Goal: Information Seeking & Learning: Learn about a topic

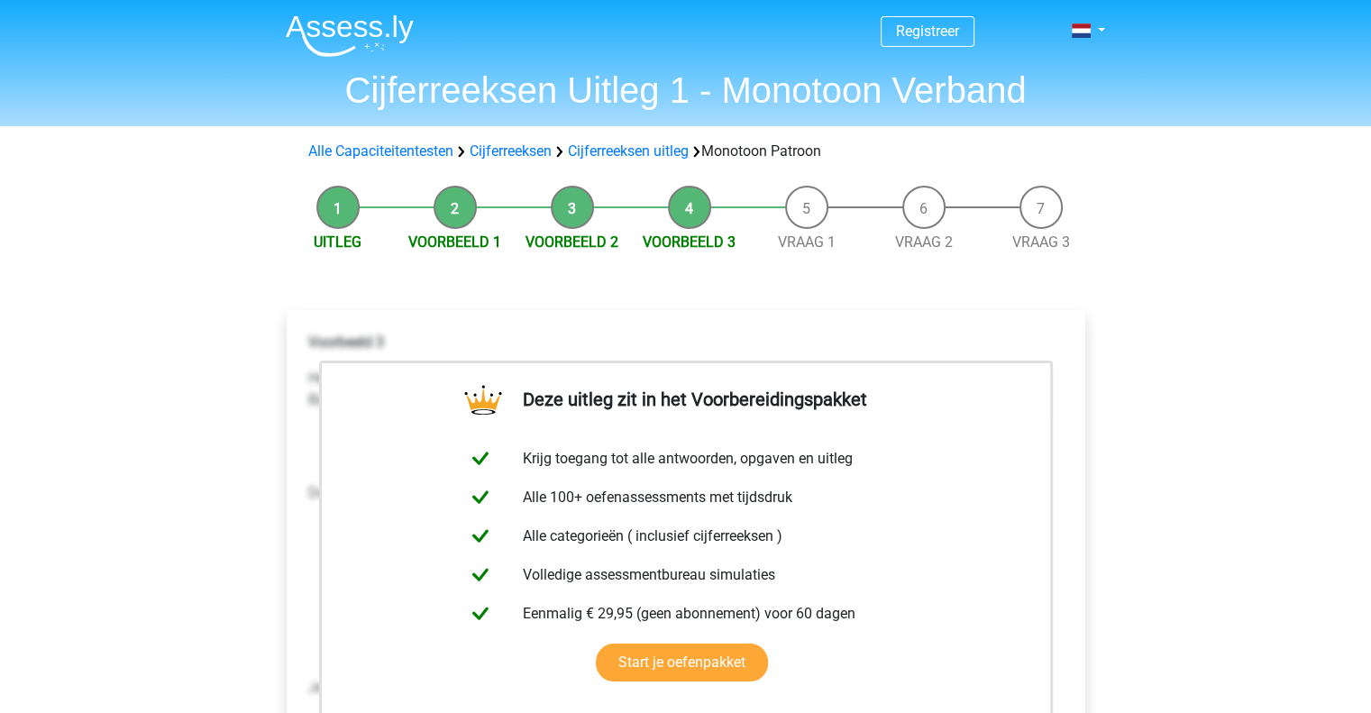
click at [677, 274] on div "Deze uitleg zit in het Voorbereidingspakket Krijg toegang tot alle antwoorden, …" at bounding box center [685, 601] width 827 height 655
click at [353, 145] on link "Alle Capaciteitentesten" at bounding box center [380, 150] width 145 height 17
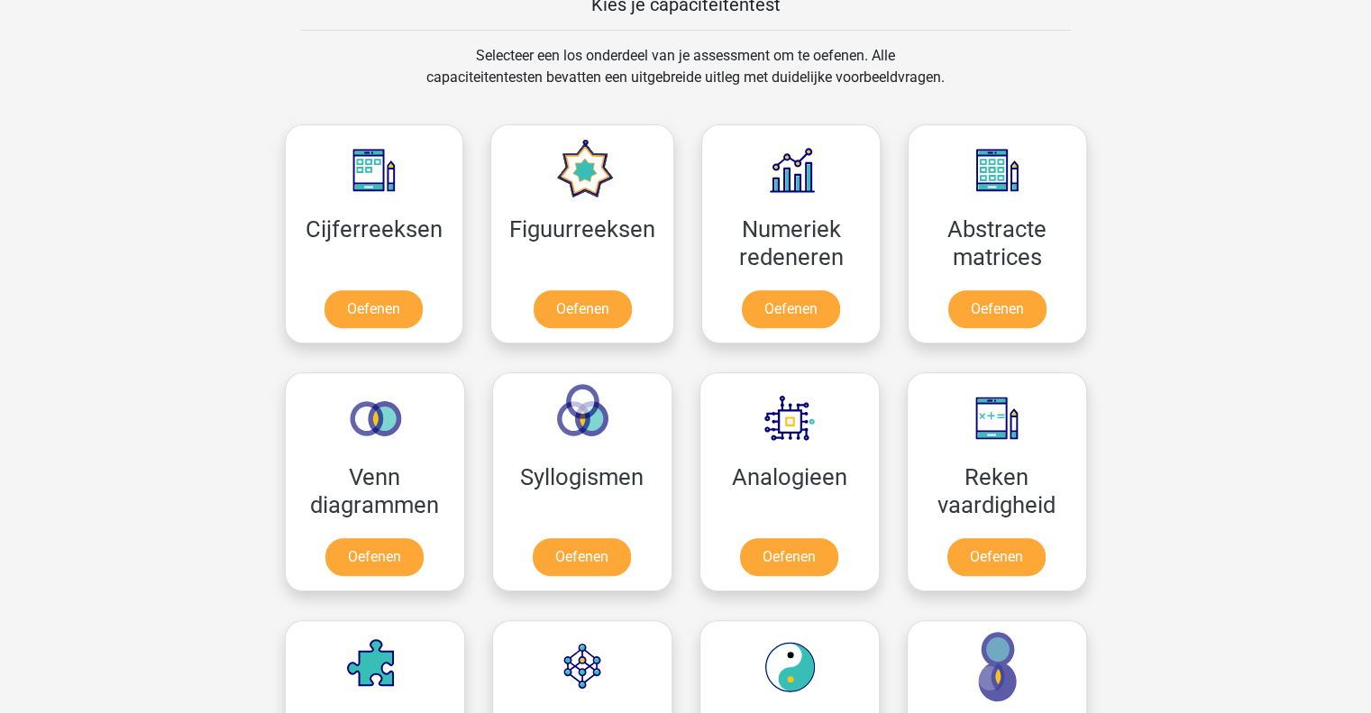
scroll to position [721, 0]
click at [602, 541] on link "Oefenen" at bounding box center [581, 561] width 103 height 40
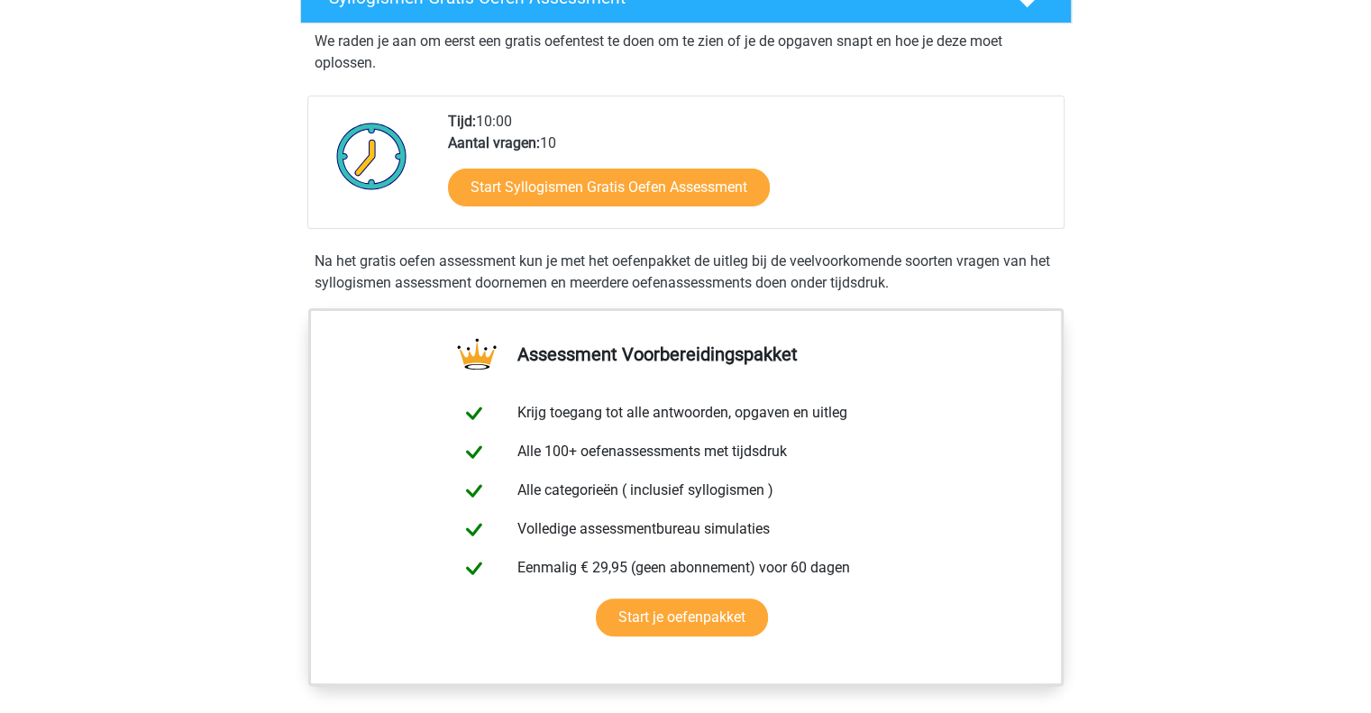
scroll to position [90, 0]
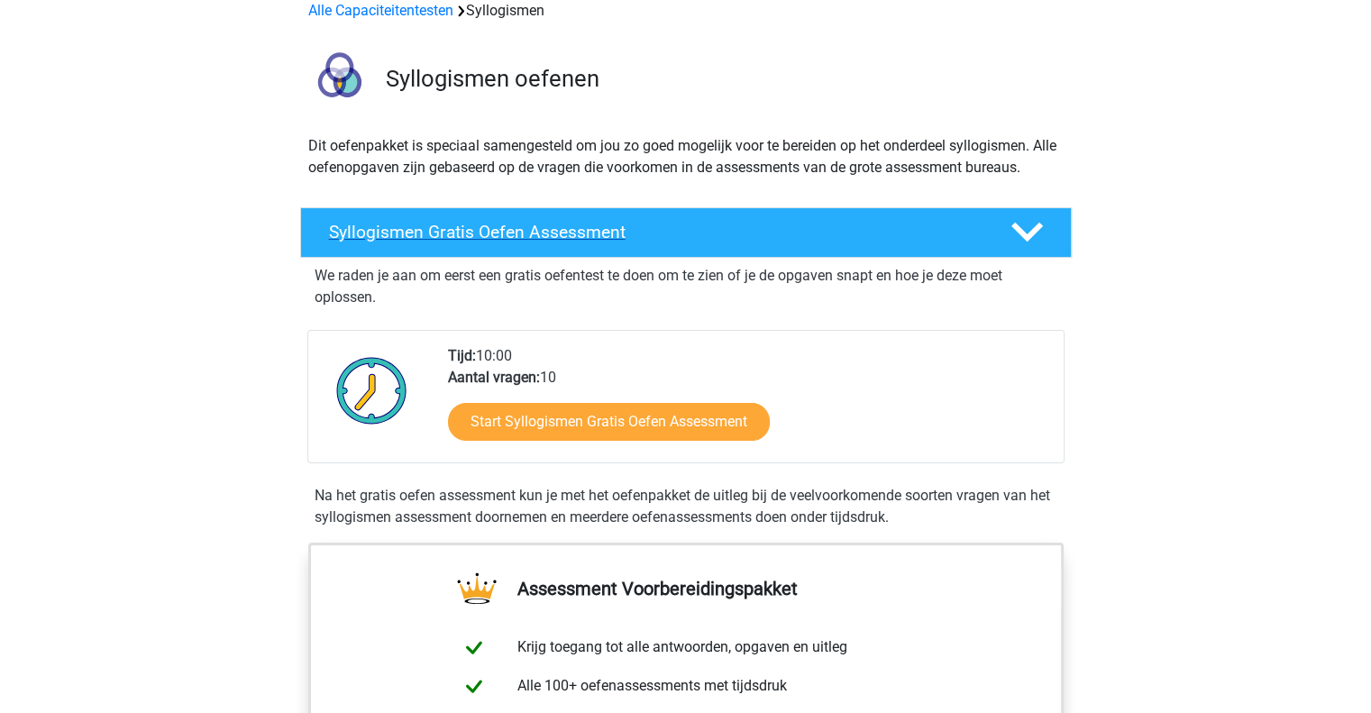
click at [1035, 241] on icon at bounding box center [1027, 232] width 32 height 32
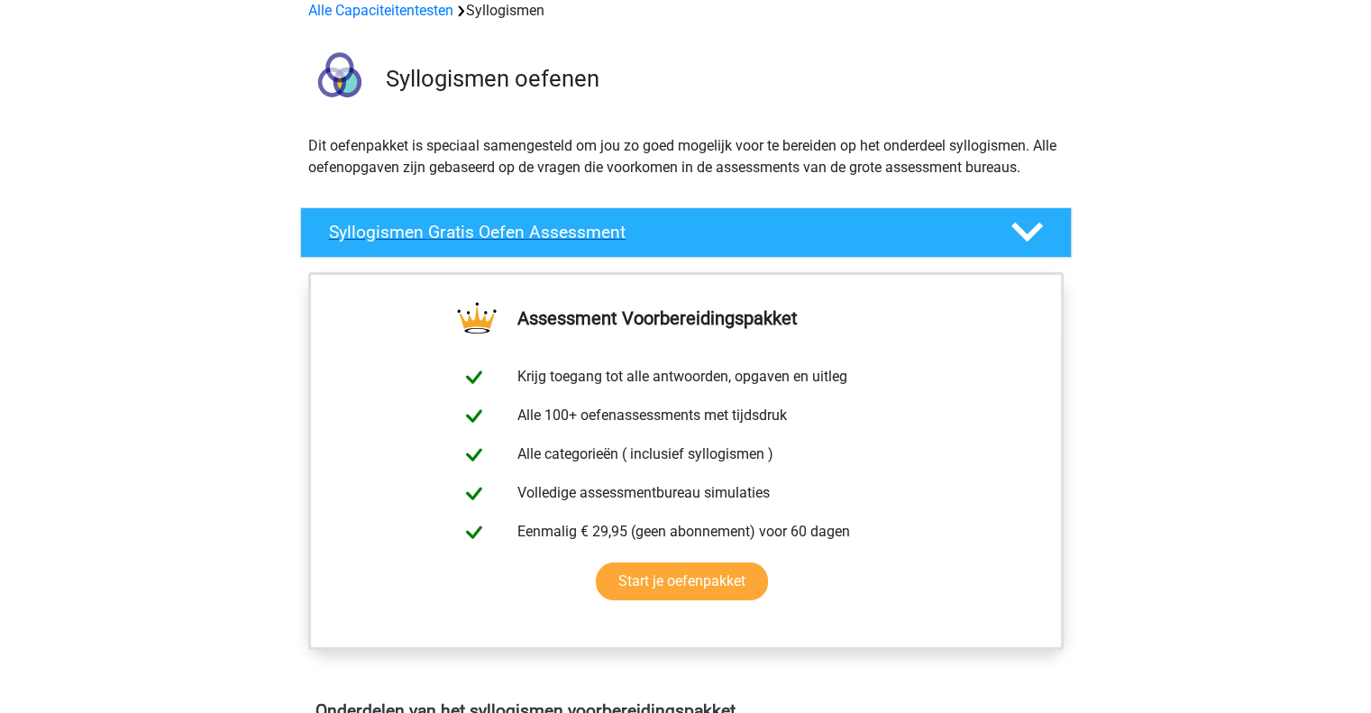
click at [1031, 232] on polygon at bounding box center [1027, 233] width 32 height 20
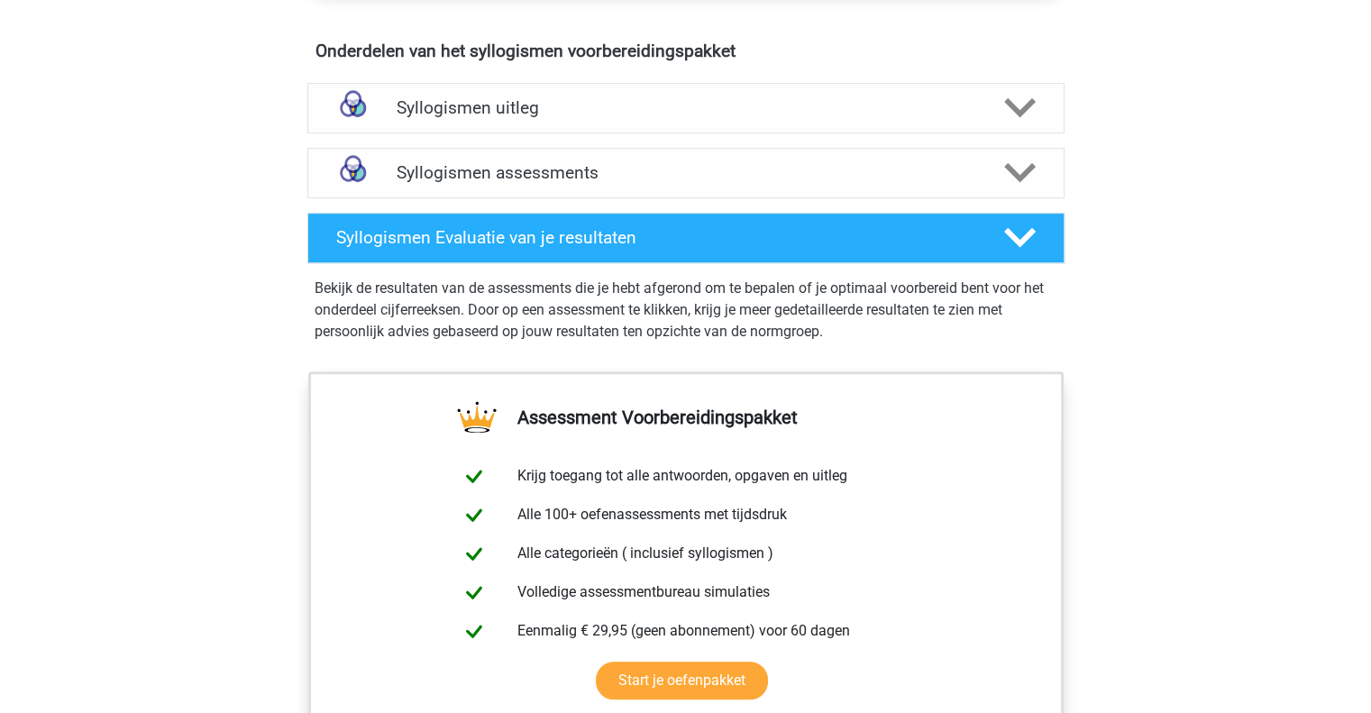
scroll to position [811, 0]
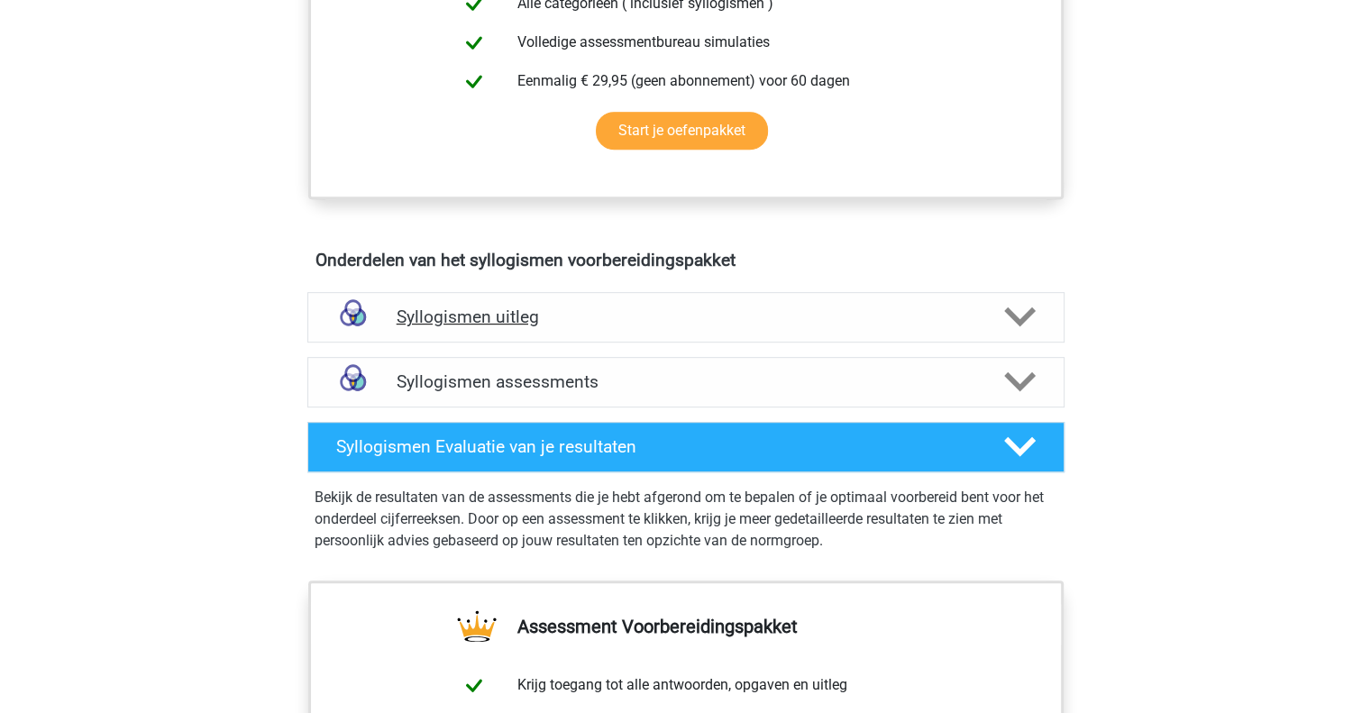
click at [1031, 307] on polygon at bounding box center [1020, 317] width 32 height 20
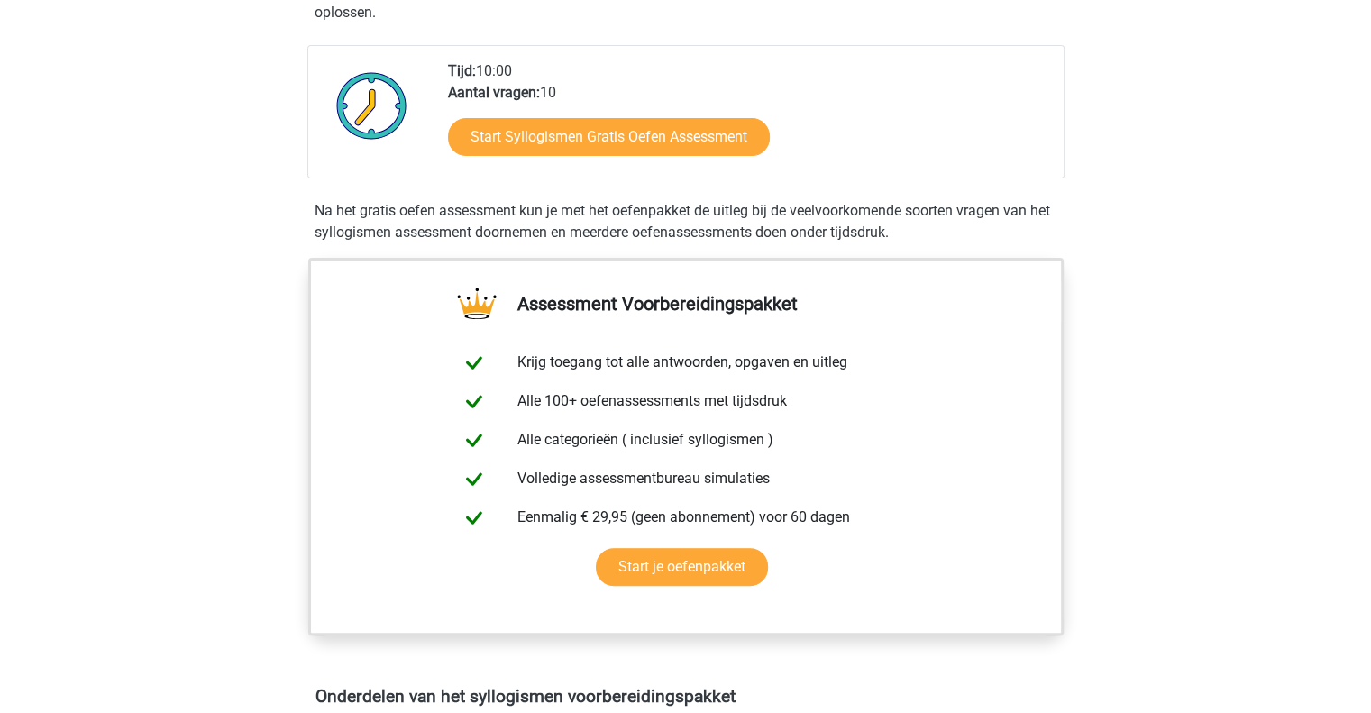
scroll to position [0, 0]
